Goal: Task Accomplishment & Management: Use online tool/utility

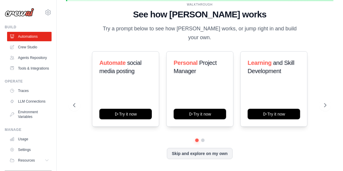
scroll to position [50, 0]
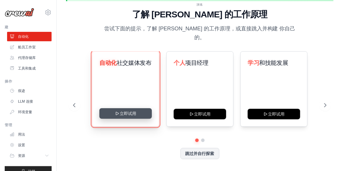
click at [136, 111] on font "立即试用" at bounding box center [128, 114] width 17 height 6
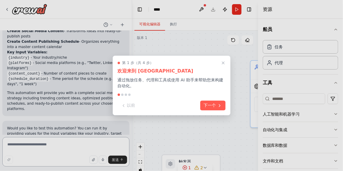
scroll to position [566, 0]
click at [211, 107] on font "下一个" at bounding box center [210, 105] width 12 height 6
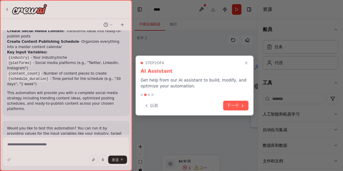
scroll to position [486, 0]
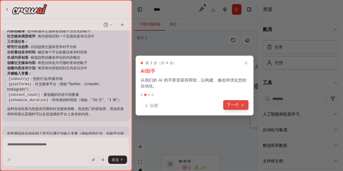
click at [244, 109] on button "下一个" at bounding box center [235, 105] width 25 height 10
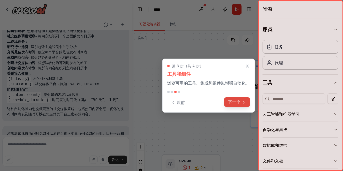
click at [246, 105] on button "下一个" at bounding box center [236, 102] width 25 height 10
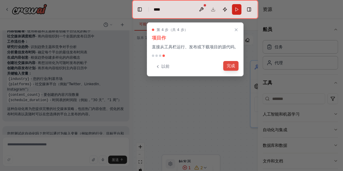
click at [234, 70] on button "完成" at bounding box center [230, 66] width 15 height 10
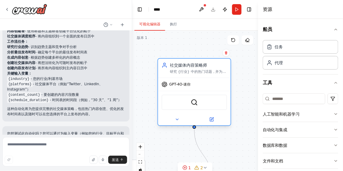
click at [216, 86] on div "GPT-4O-迷你" at bounding box center [194, 84] width 73 height 13
click at [246, 85] on div ".deletable-edge-delete-btn { width: 20px; height: 20px; border: 0px solid #ffff…" at bounding box center [195, 104] width 126 height 147
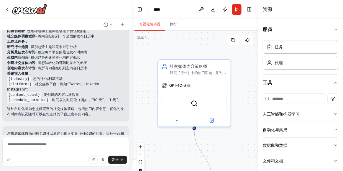
click at [242, 60] on div ".deletable-edge-delete-btn { width: 20px; height: 20px; border: 0px solid #ffff…" at bounding box center [195, 104] width 126 height 147
click at [241, 63] on div ".deletable-edge-delete-btn { width: 20px; height: 20px; border: 0px solid #ffff…" at bounding box center [195, 104] width 126 height 147
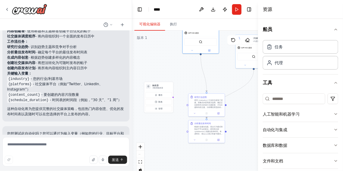
click at [199, 155] on div ".deletable-edge-delete-btn { width: 20px; height: 20px; border: 0px solid #ffff…" at bounding box center [195, 104] width 126 height 147
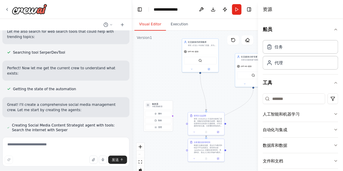
scroll to position [180, 0]
click at [333, 30] on button "船员" at bounding box center [300, 29] width 75 height 17
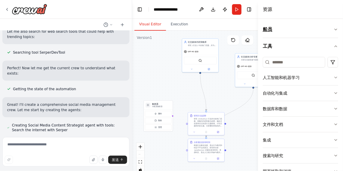
click at [334, 31] on button "船员" at bounding box center [300, 29] width 75 height 17
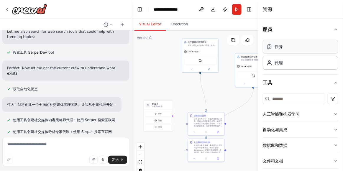
click at [312, 46] on div "任务" at bounding box center [300, 47] width 75 height 14
click at [307, 49] on div "任务" at bounding box center [300, 47] width 75 height 14
click at [290, 47] on div "任务" at bounding box center [300, 47] width 75 height 14
click at [288, 47] on div "任务" at bounding box center [300, 47] width 75 height 14
click at [285, 49] on div "任务" at bounding box center [300, 47] width 75 height 14
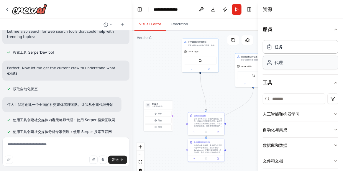
click at [298, 63] on div "代理" at bounding box center [300, 63] width 75 height 14
click at [319, 44] on div "任务" at bounding box center [300, 47] width 75 height 14
click at [311, 44] on div "任务" at bounding box center [300, 47] width 75 height 14
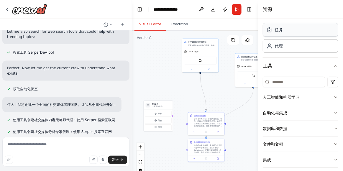
scroll to position [27, 0]
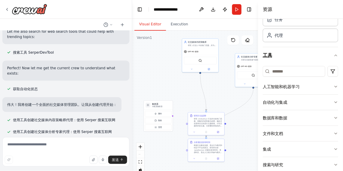
click at [336, 55] on icon "button" at bounding box center [336, 55] width 5 height 5
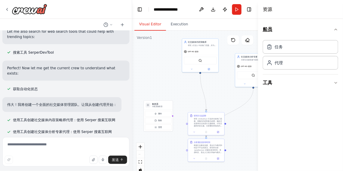
click at [337, 33] on button "船员" at bounding box center [300, 29] width 75 height 17
click at [241, 101] on div ".deletable-edge-delete-btn { width: 20px; height: 20px; border: 0px solid #ffff…" at bounding box center [195, 104] width 126 height 147
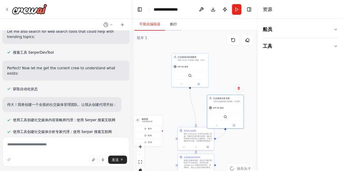
click at [173, 18] on button "执行" at bounding box center [173, 24] width 17 height 12
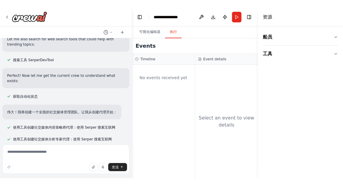
scroll to position [0, 0]
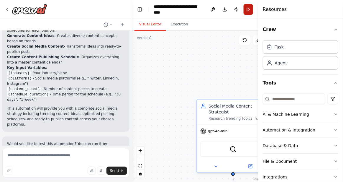
click at [245, 10] on header "**********" at bounding box center [200, 9] width 137 height 19
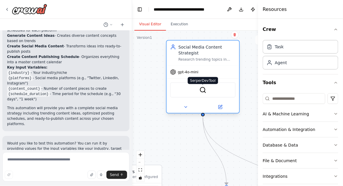
click at [206, 91] on img at bounding box center [202, 90] width 7 height 7
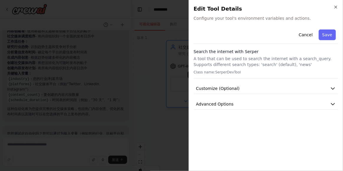
scroll to position [521, 0]
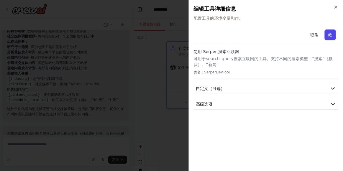
click at [329, 37] on button "救" at bounding box center [330, 34] width 11 height 11
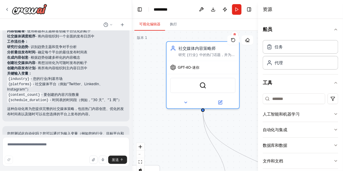
click at [233, 129] on div ".deletable-edge-delete-btn { width: 20px; height: 20px; border: 0px solid #ffff…" at bounding box center [195, 104] width 126 height 147
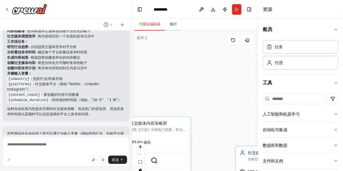
click at [177, 27] on button "执行" at bounding box center [173, 24] width 17 height 12
